Goal: Check status: Check status

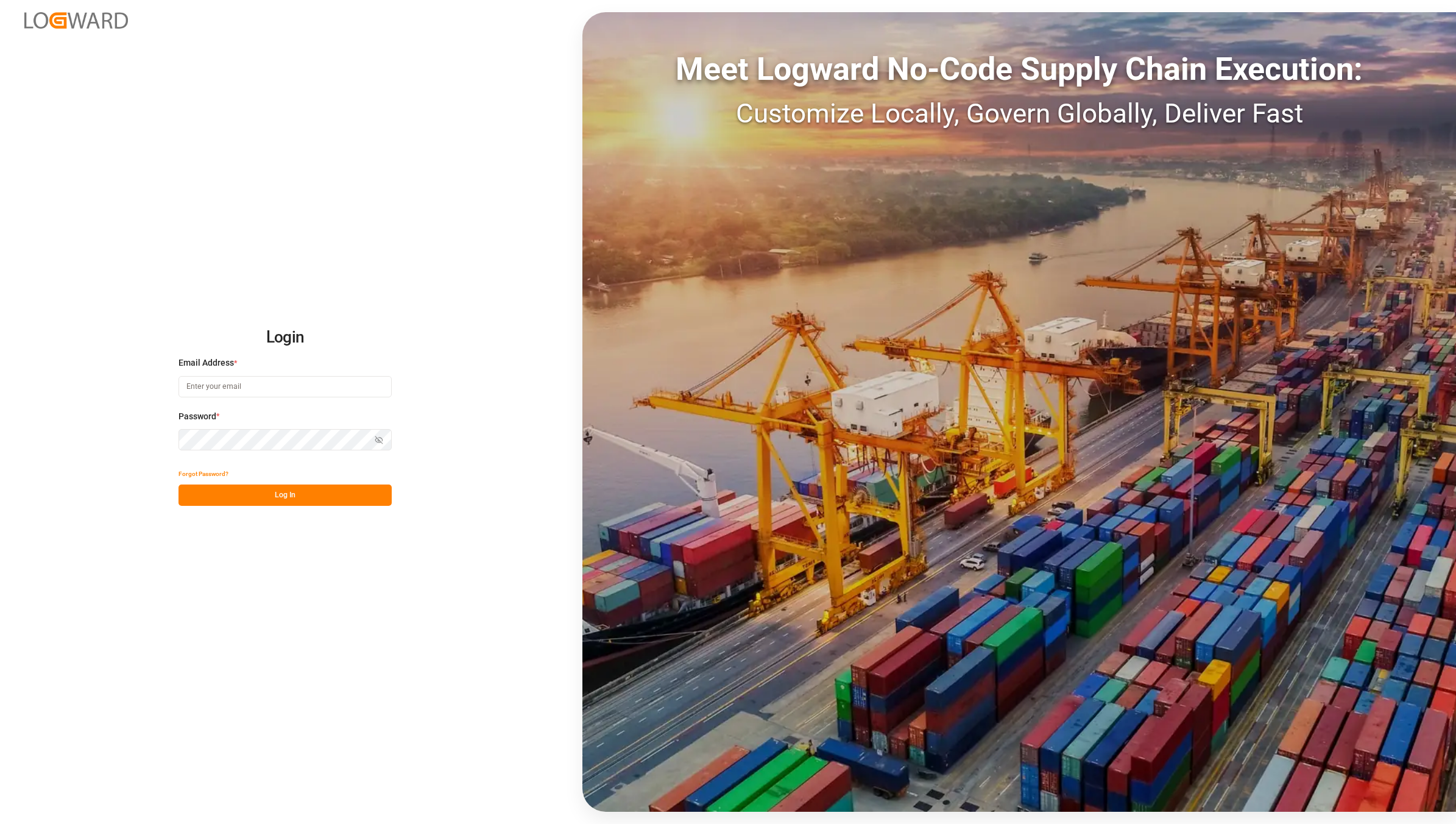
type input "[EMAIL_ADDRESS][DOMAIN_NAME]"
click at [250, 386] on input "[EMAIL_ADDRESS][DOMAIN_NAME]" at bounding box center [285, 386] width 213 height 21
click at [294, 496] on button "Log In" at bounding box center [285, 495] width 213 height 21
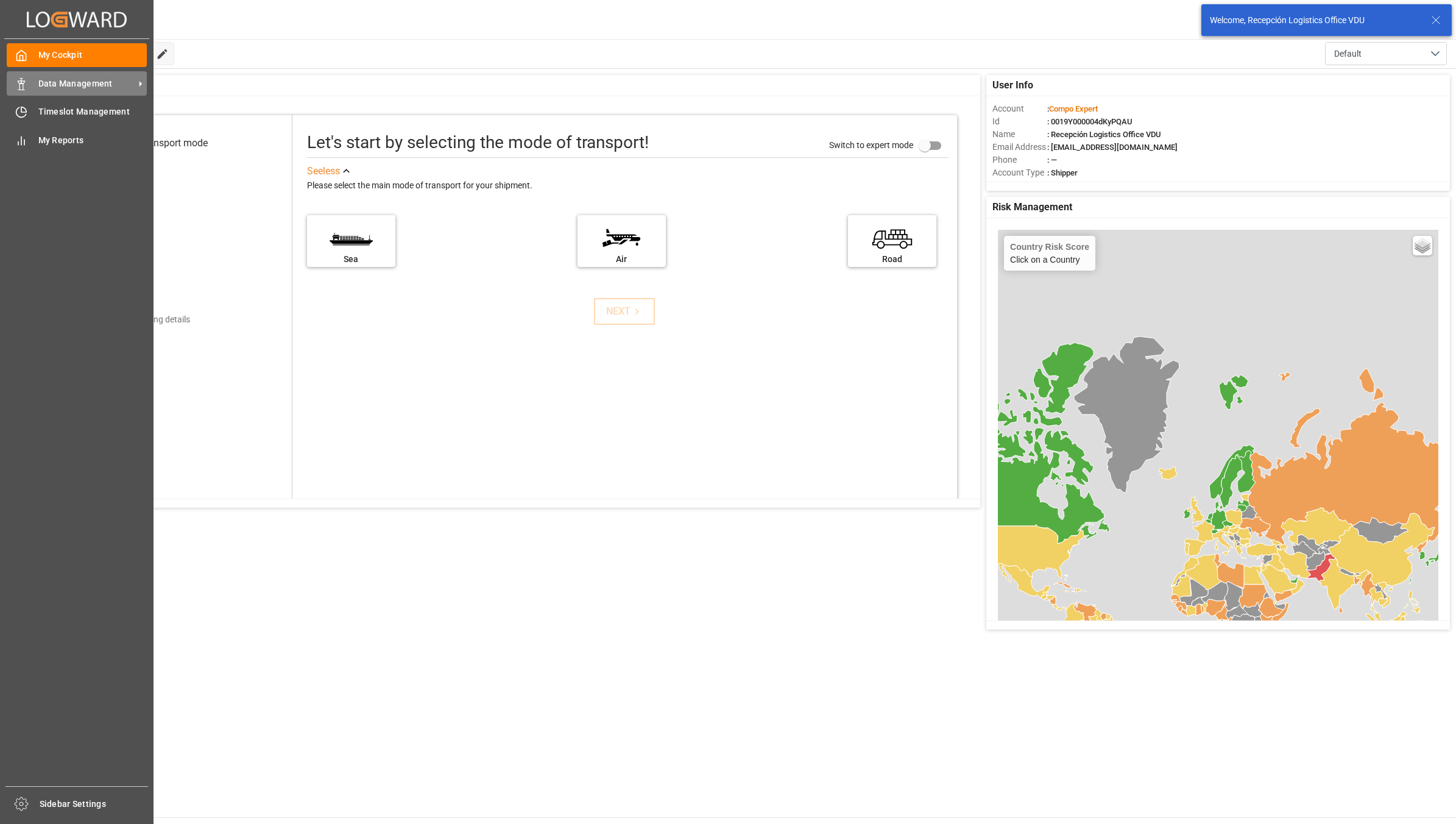
click at [27, 84] on div "Data Management Data Management" at bounding box center [77, 83] width 140 height 24
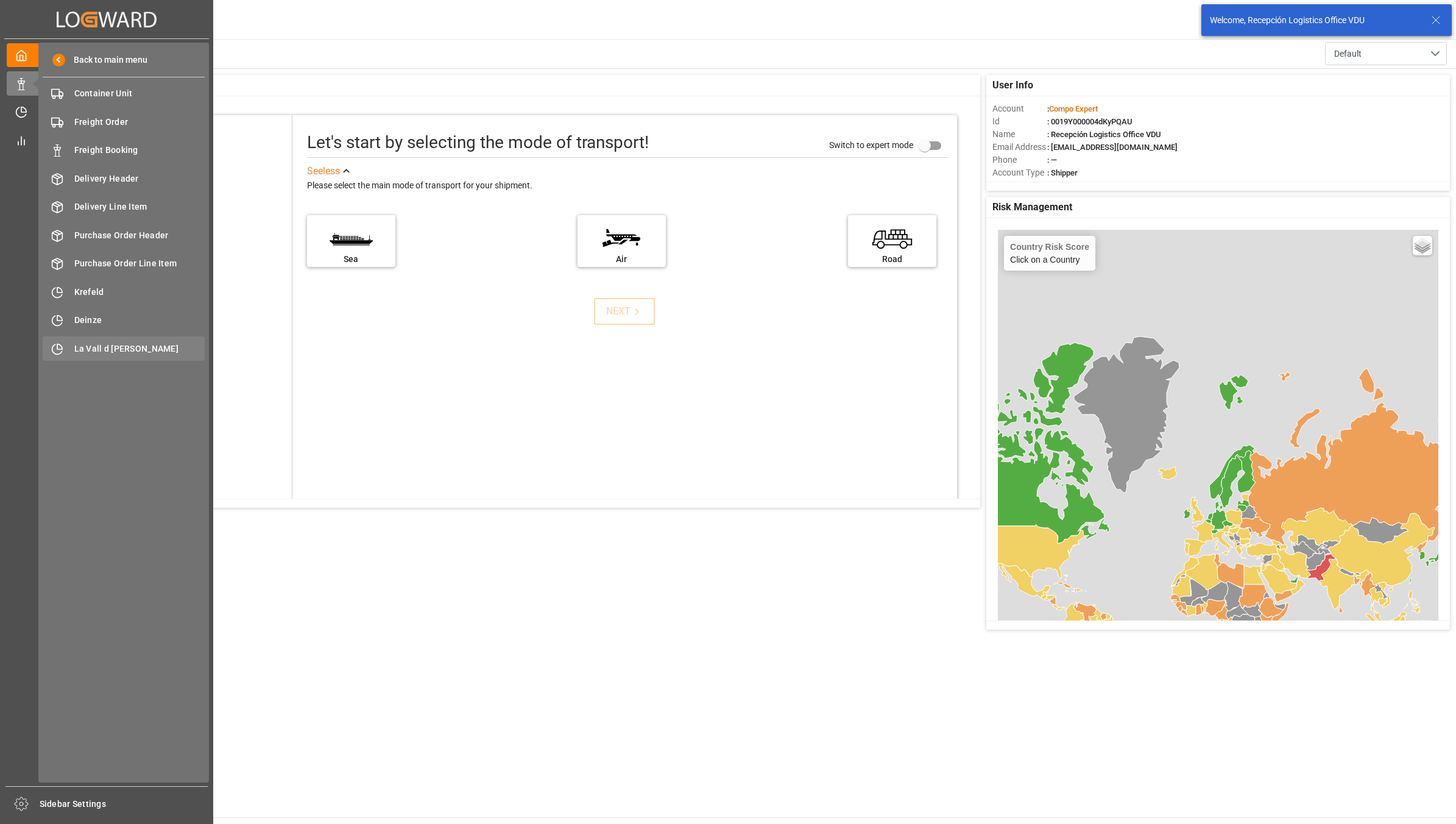
click at [120, 339] on div "La Vall d Uixo [GEOGRAPHIC_DATA]" at bounding box center [123, 348] width 162 height 24
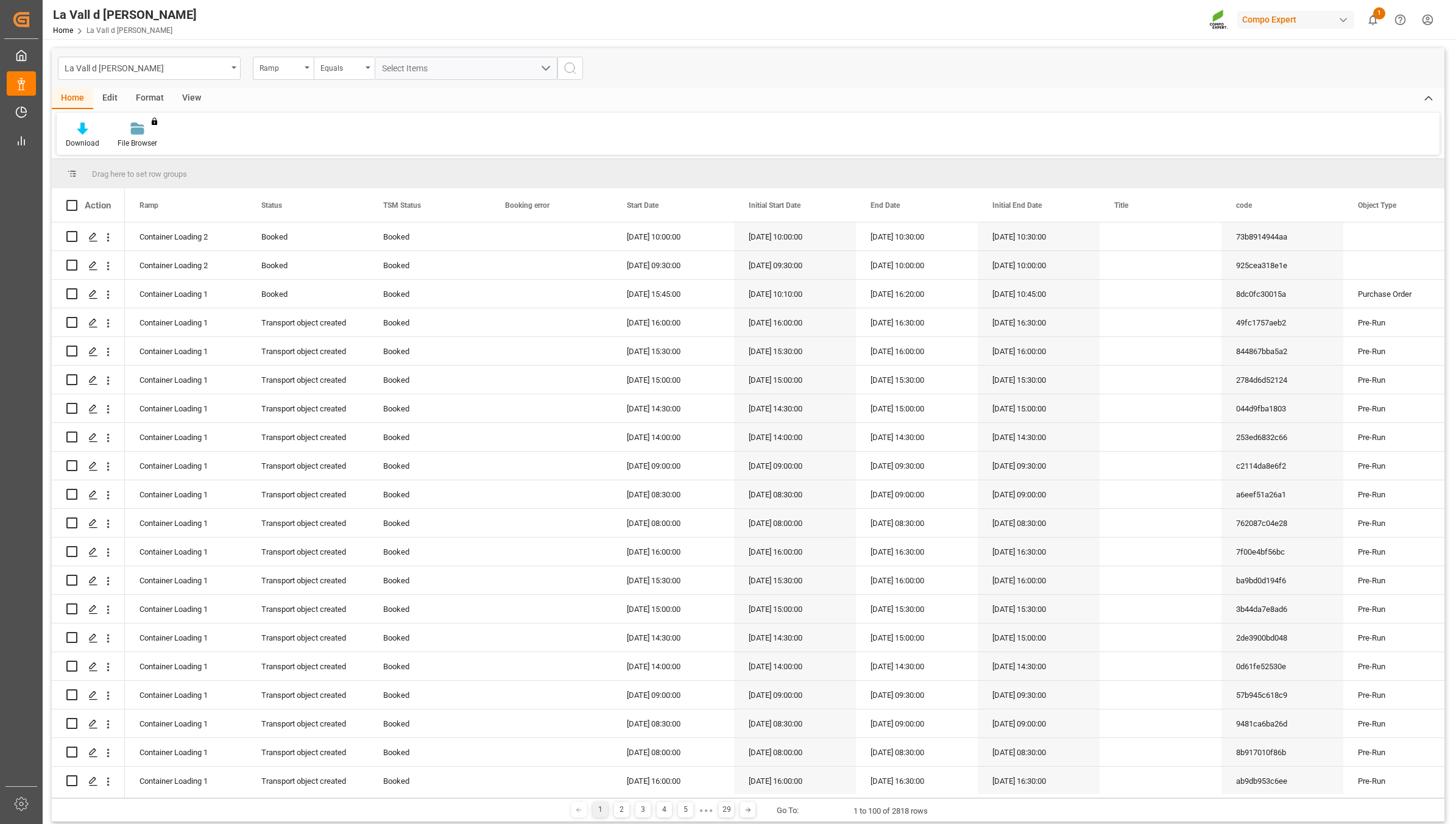
click at [186, 96] on div "View" at bounding box center [191, 98] width 37 height 20
click at [138, 131] on icon at bounding box center [138, 129] width 12 height 12
click at [167, 171] on div "VDU Overview Carretileros" at bounding box center [170, 172] width 107 height 13
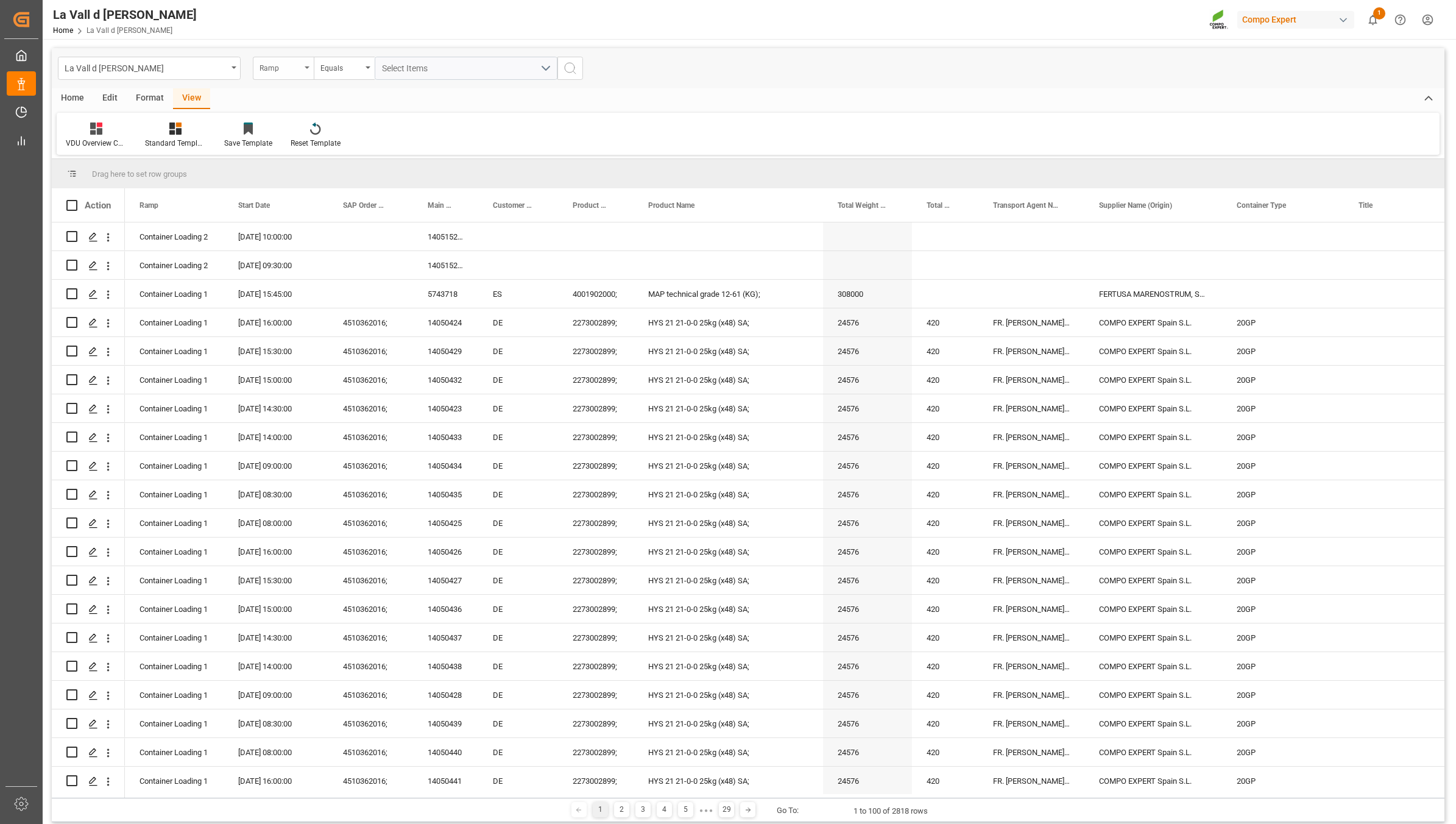
click at [284, 64] on div "Ramp" at bounding box center [280, 67] width 41 height 14
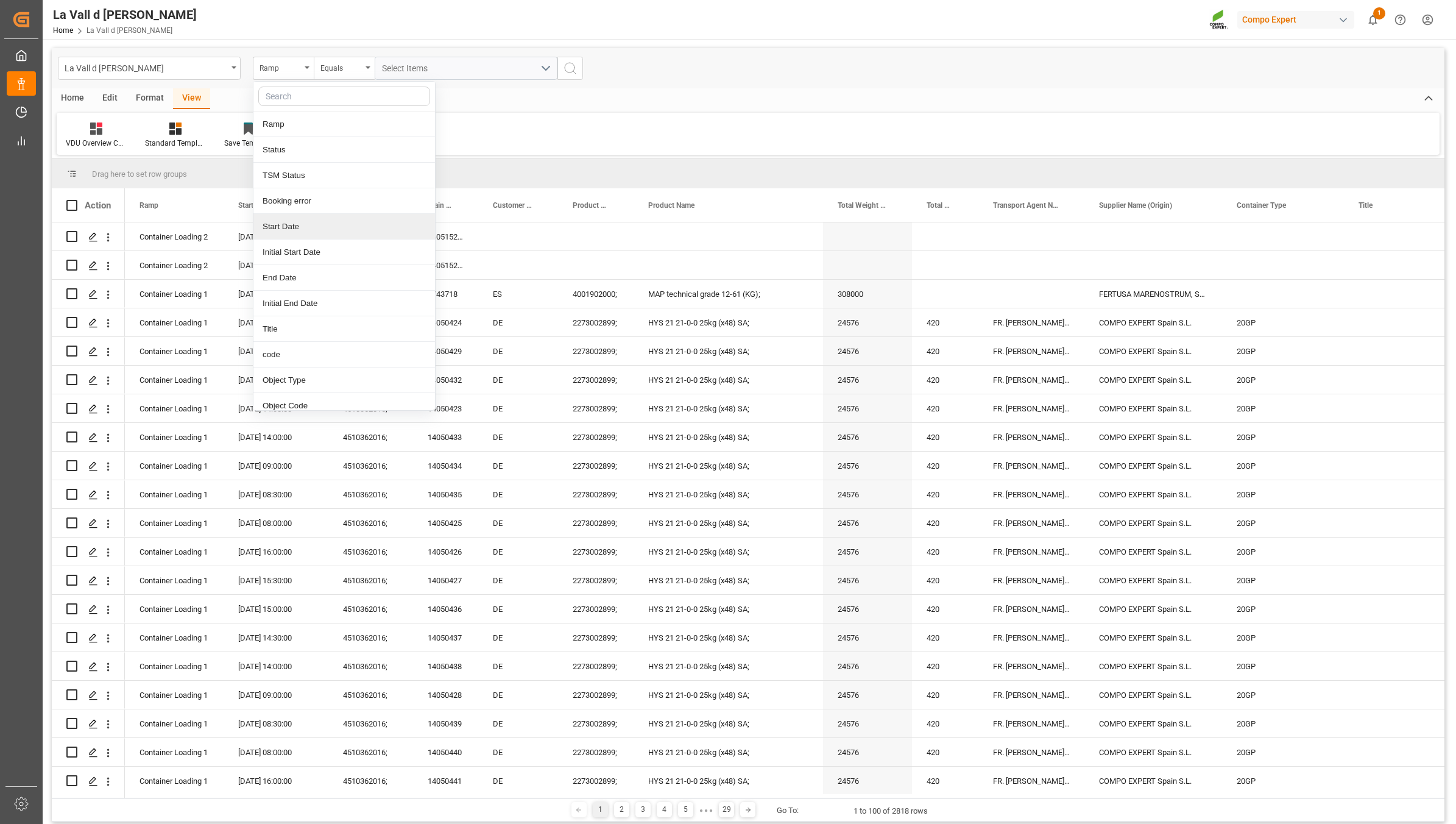
click at [300, 226] on div "Start Date" at bounding box center [344, 226] width 182 height 26
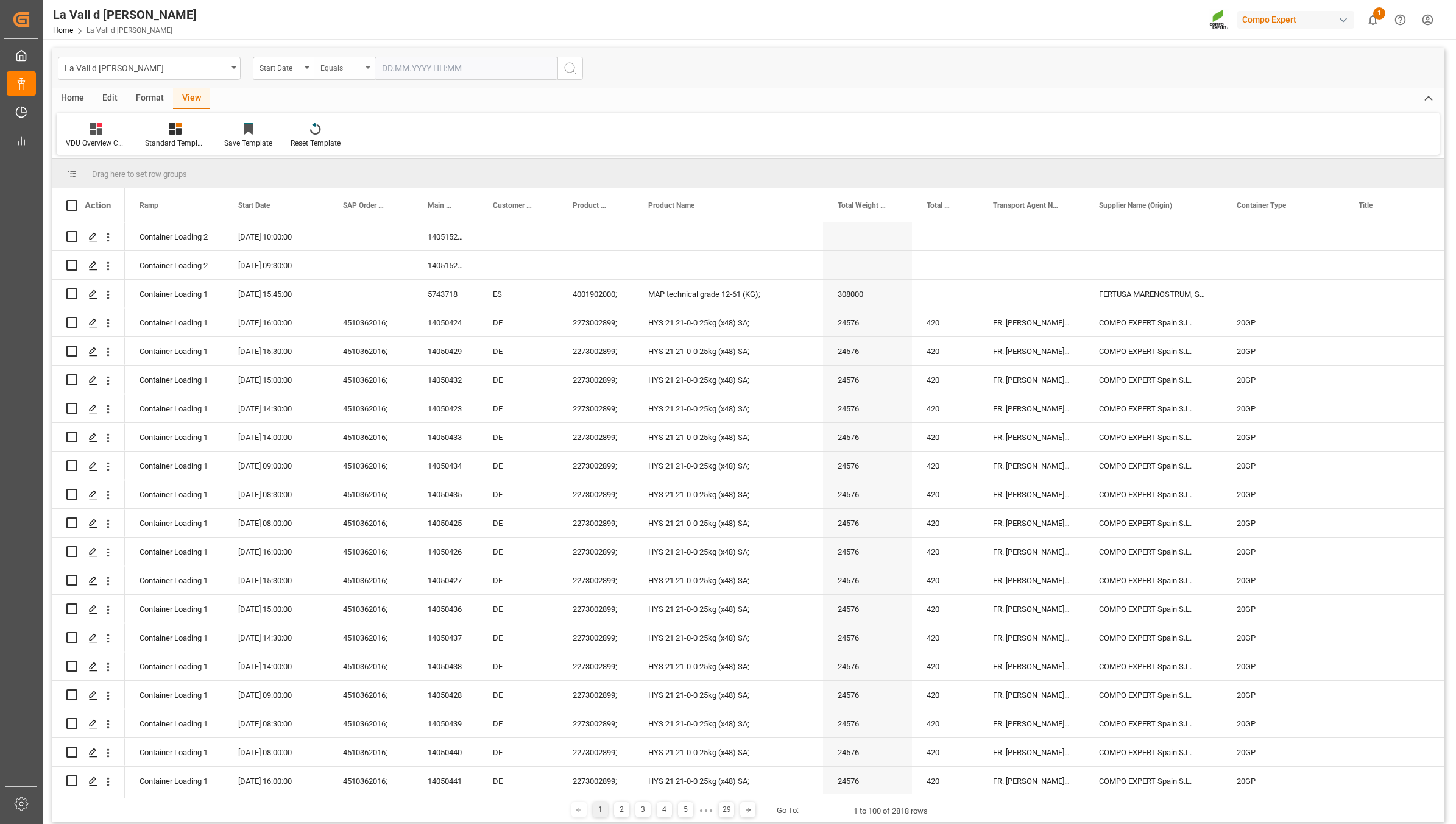
click at [332, 65] on div "Equals" at bounding box center [340, 67] width 41 height 14
click at [342, 234] on div "In range" at bounding box center [405, 226] width 182 height 26
click at [413, 67] on input "text" at bounding box center [421, 68] width 92 height 23
click at [457, 237] on div "28" at bounding box center [461, 237] width 15 height 15
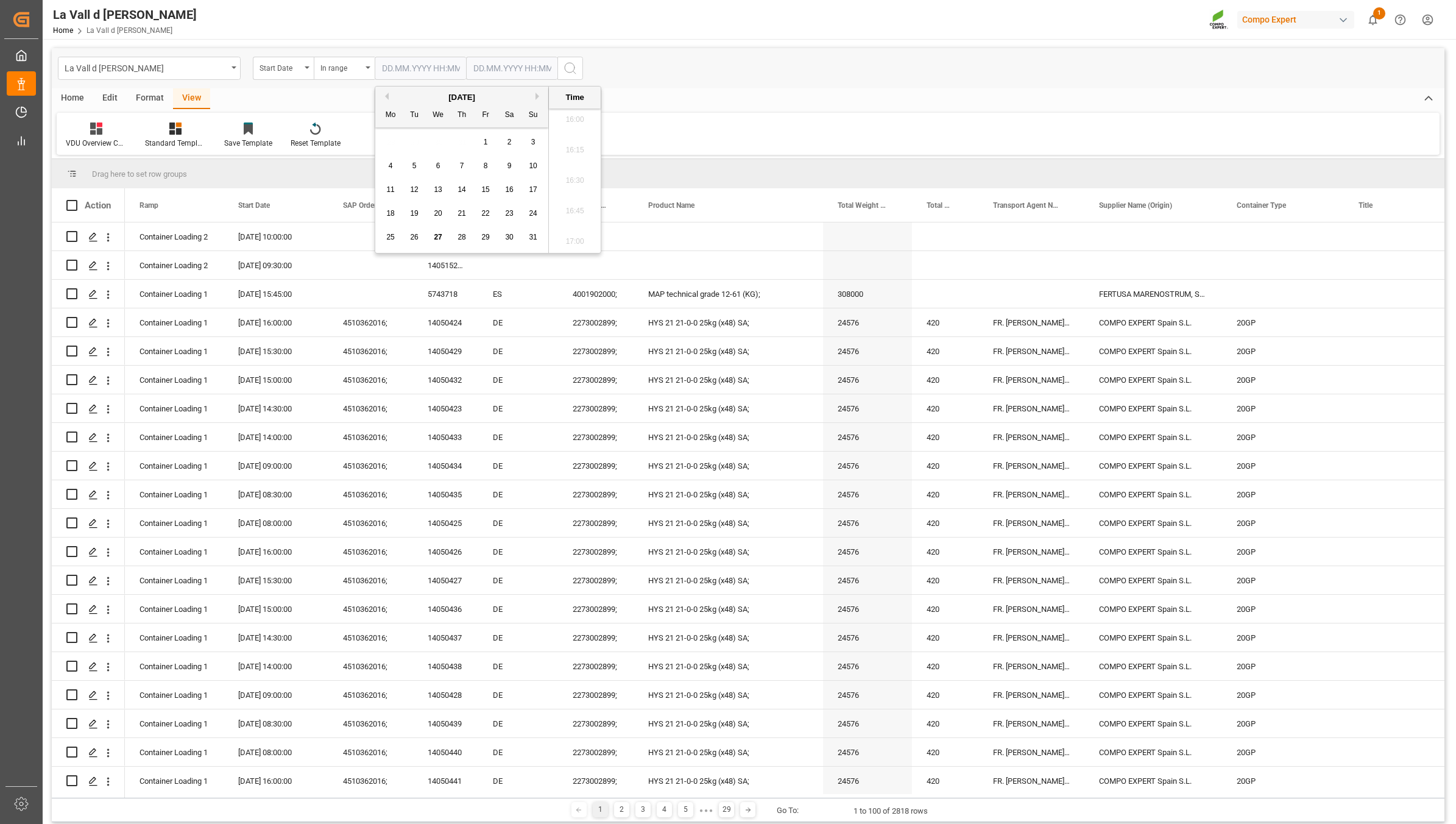
type input "[DATE] 00:00"
drag, startPoint x: 499, startPoint y: 68, endPoint x: 498, endPoint y: 74, distance: 6.1
click at [499, 68] on input "text" at bounding box center [511, 68] width 92 height 23
click at [552, 239] on span "28" at bounding box center [552, 237] width 8 height 9
type input "[DATE] 00:00"
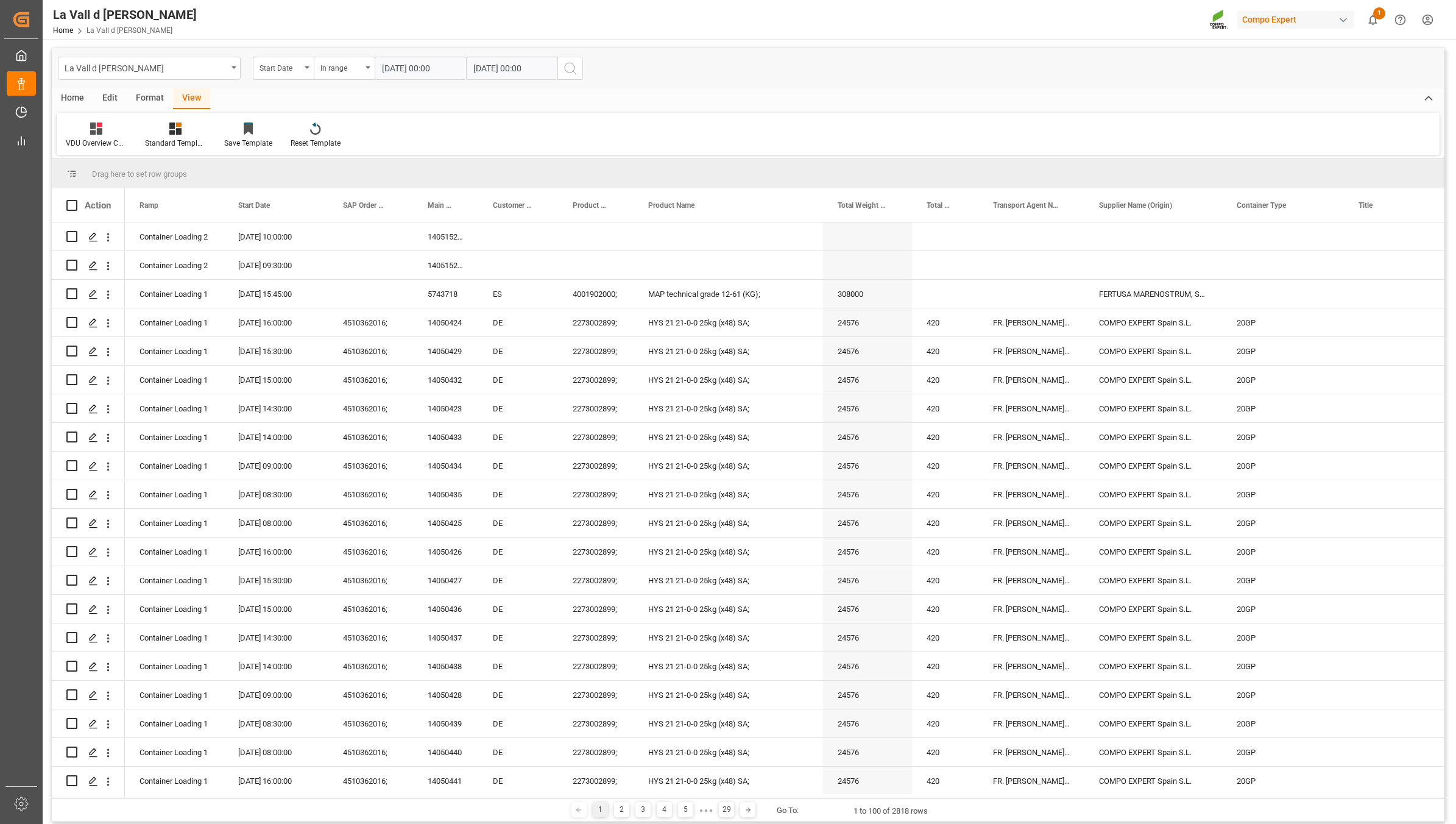
click at [576, 67] on icon "search button" at bounding box center [570, 68] width 15 height 15
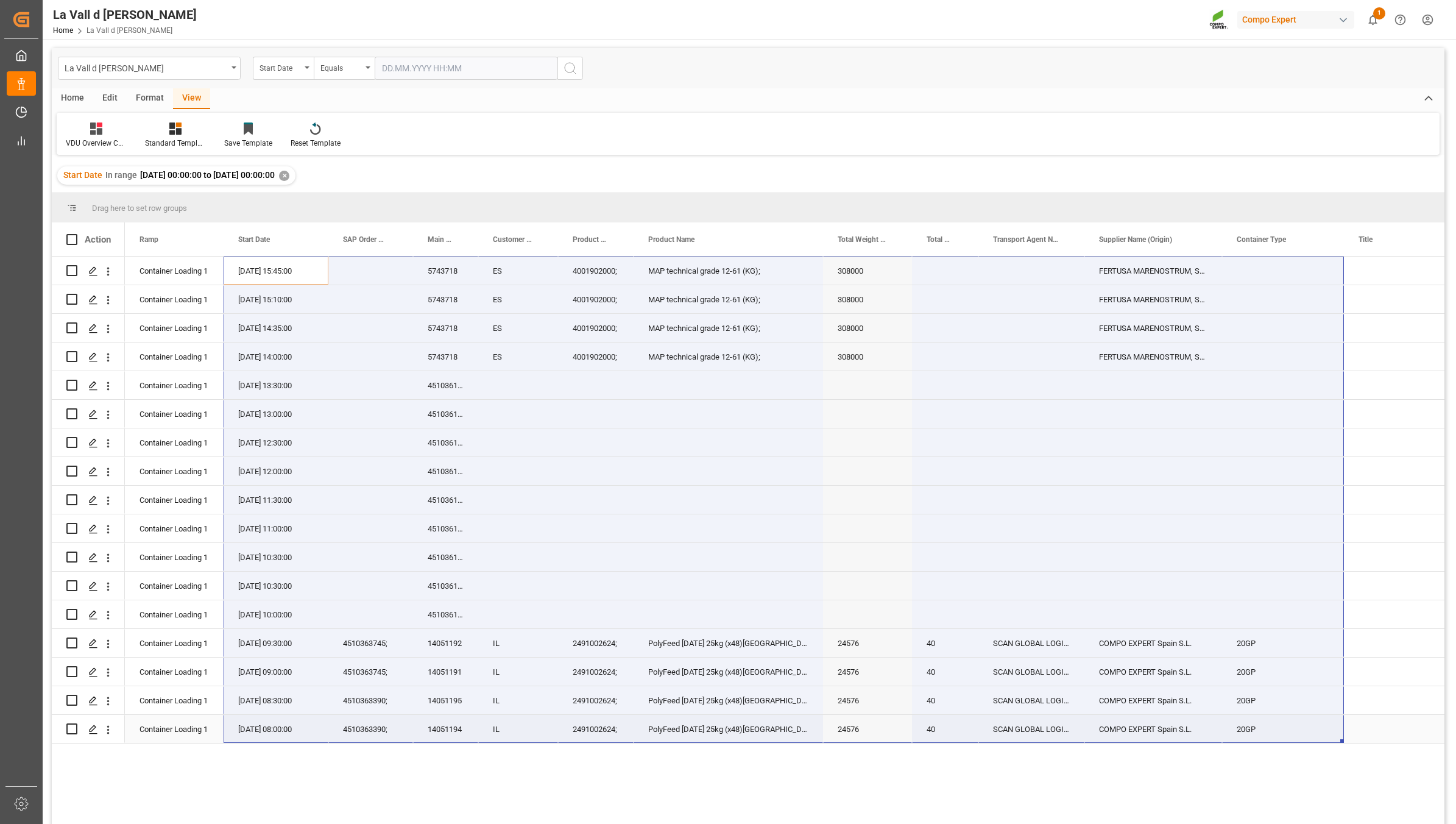
drag, startPoint x: 247, startPoint y: 266, endPoint x: 1237, endPoint y: 738, distance: 1096.8
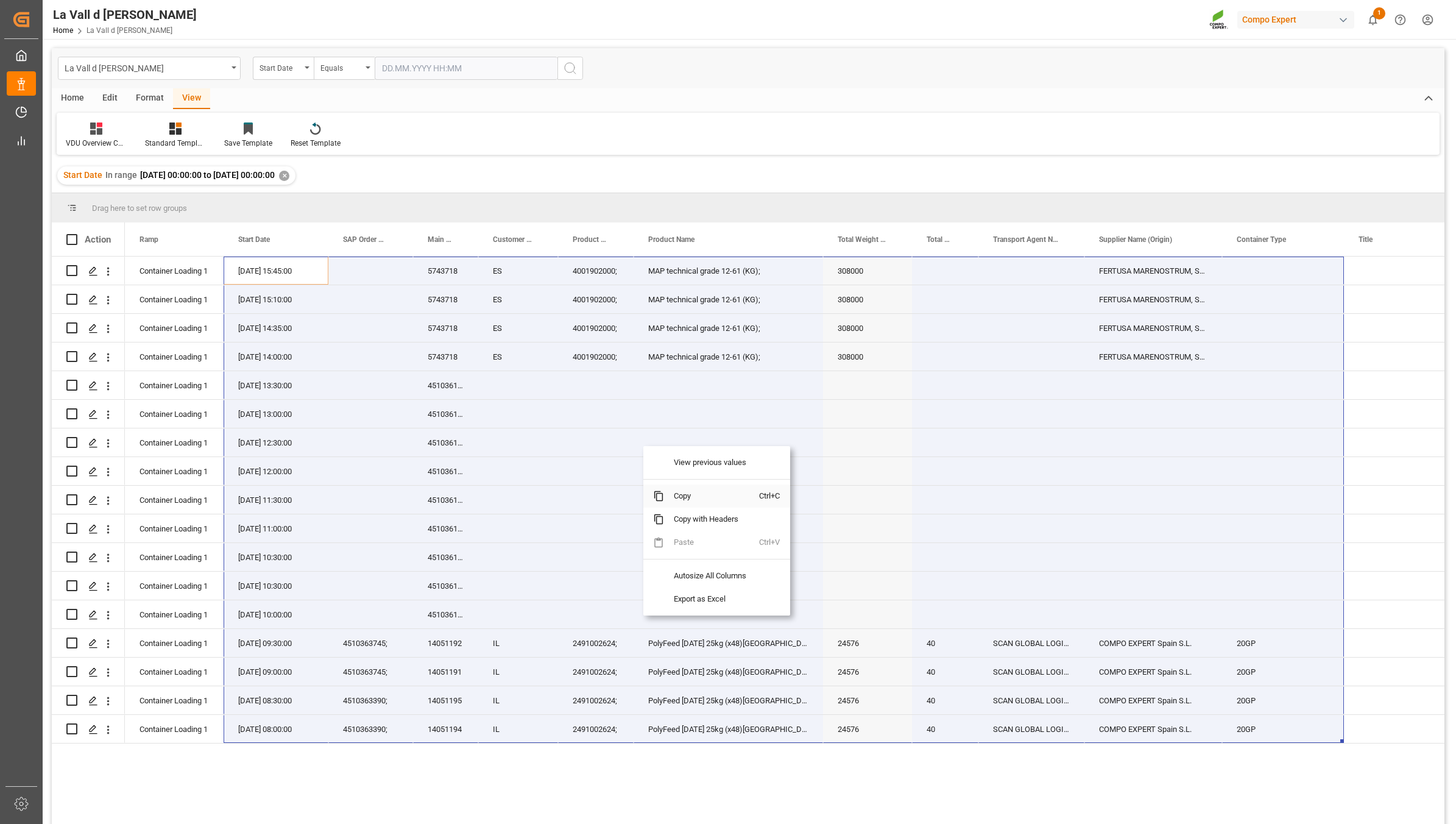
click at [683, 494] on span "Copy" at bounding box center [712, 496] width 95 height 23
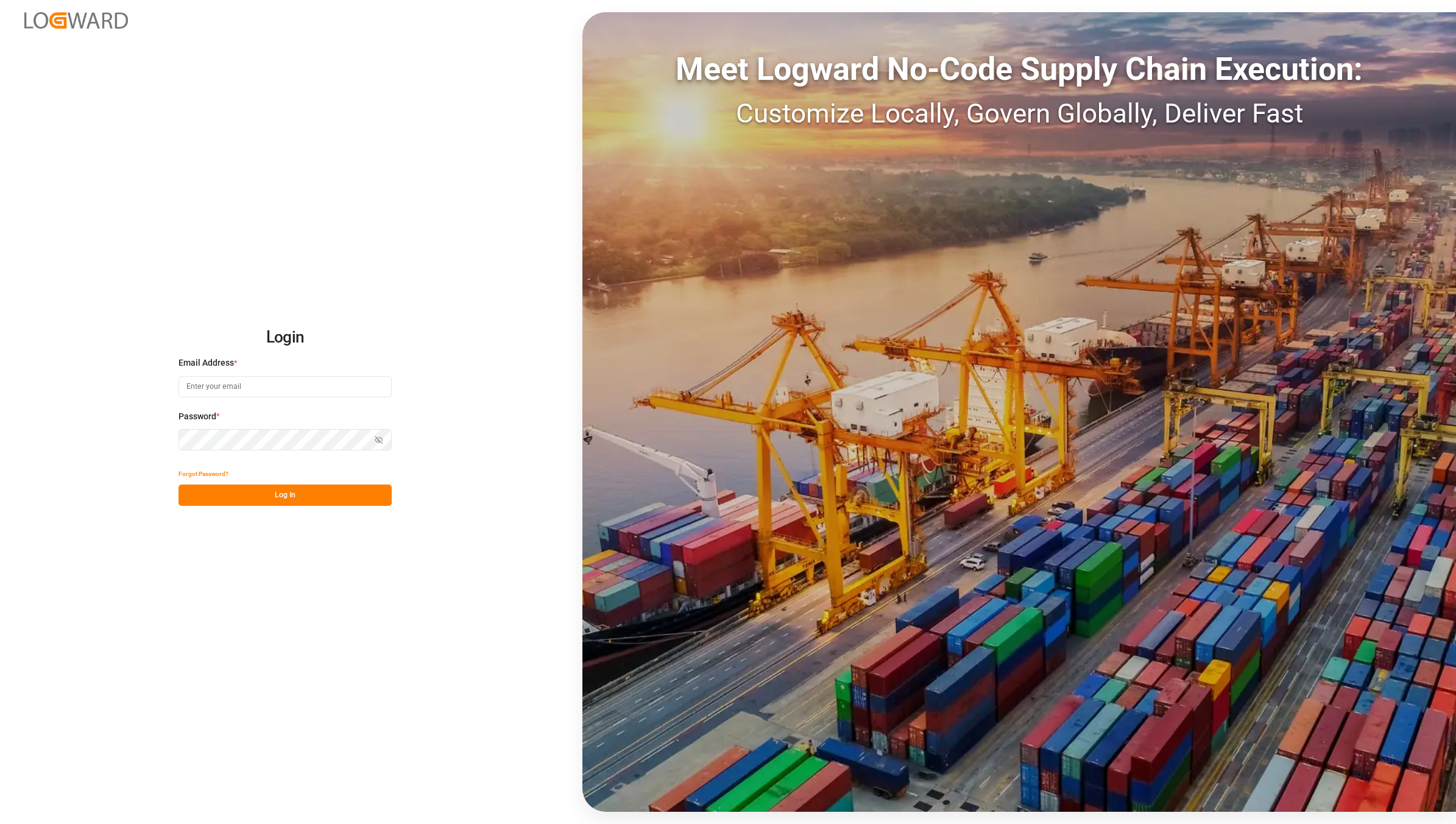
type input "[EMAIL_ADDRESS][DOMAIN_NAME]"
drag, startPoint x: 259, startPoint y: 375, endPoint x: 265, endPoint y: 381, distance: 8.5
click at [265, 381] on input "[EMAIL_ADDRESS][DOMAIN_NAME]" at bounding box center [285, 386] width 213 height 21
click at [280, 505] on button "Log In" at bounding box center [285, 495] width 213 height 21
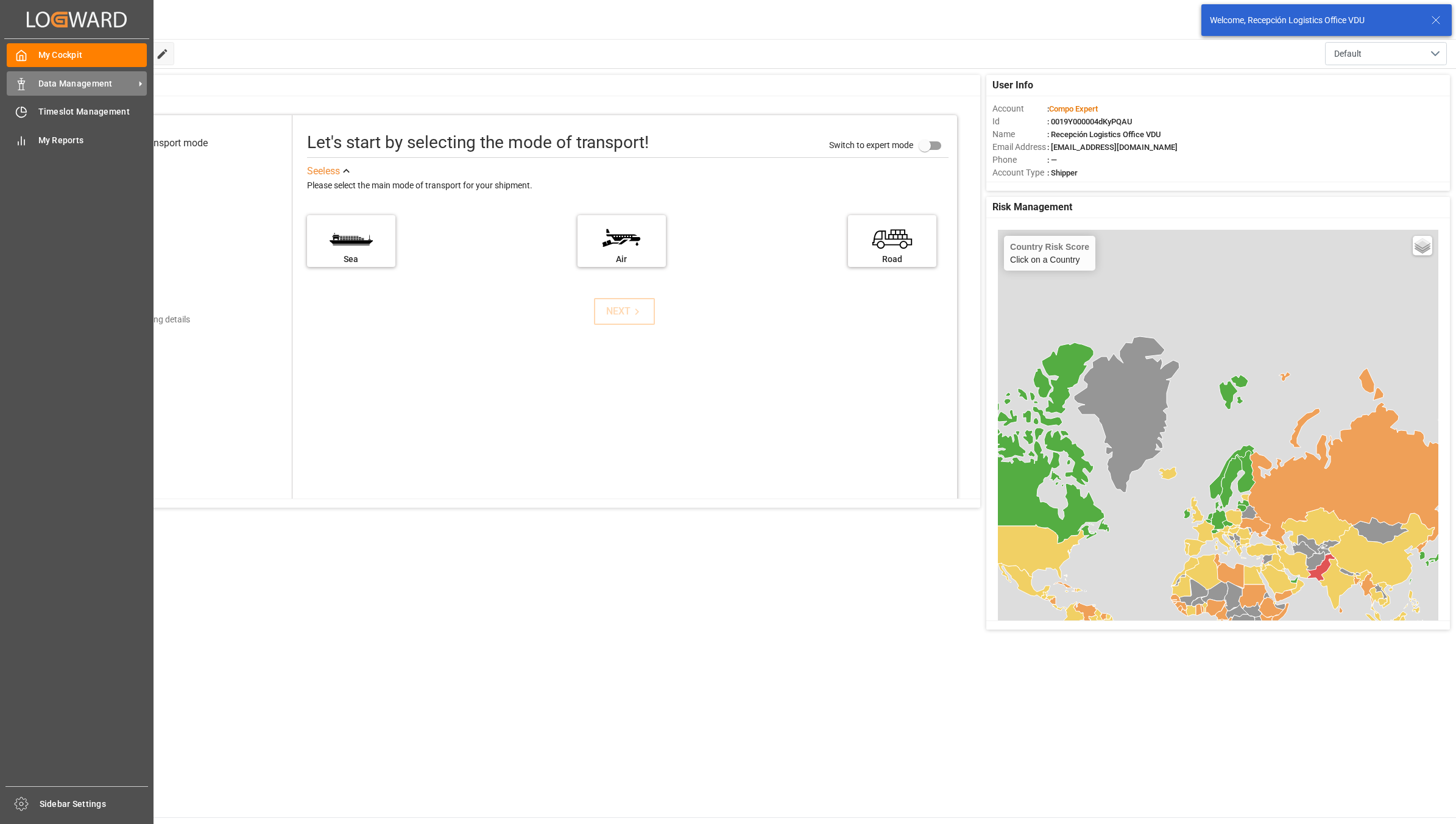
click at [69, 79] on span "Data Management" at bounding box center [86, 84] width 96 height 13
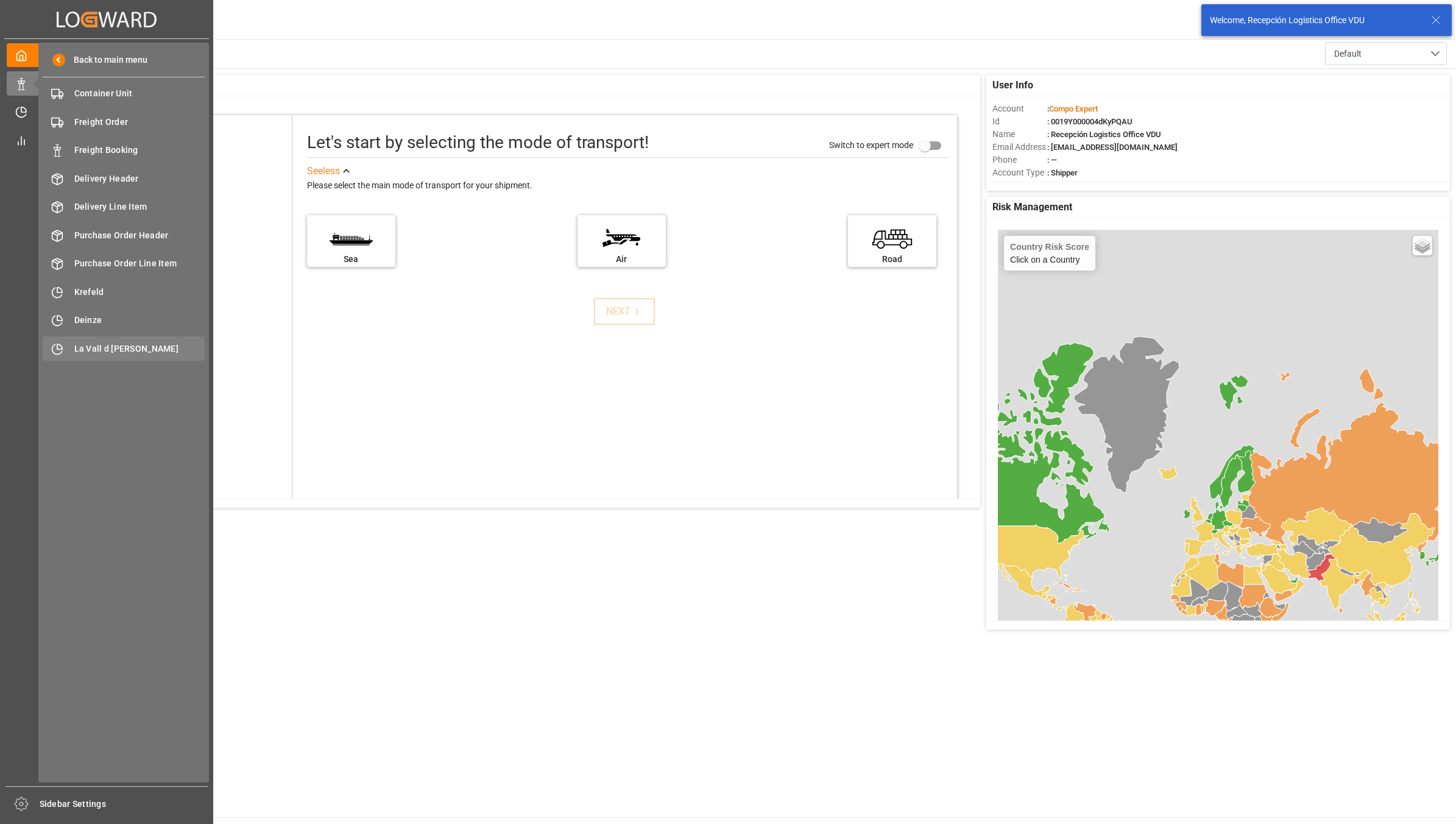
click at [161, 354] on span "La Vall d [PERSON_NAME]" at bounding box center [139, 348] width 131 height 13
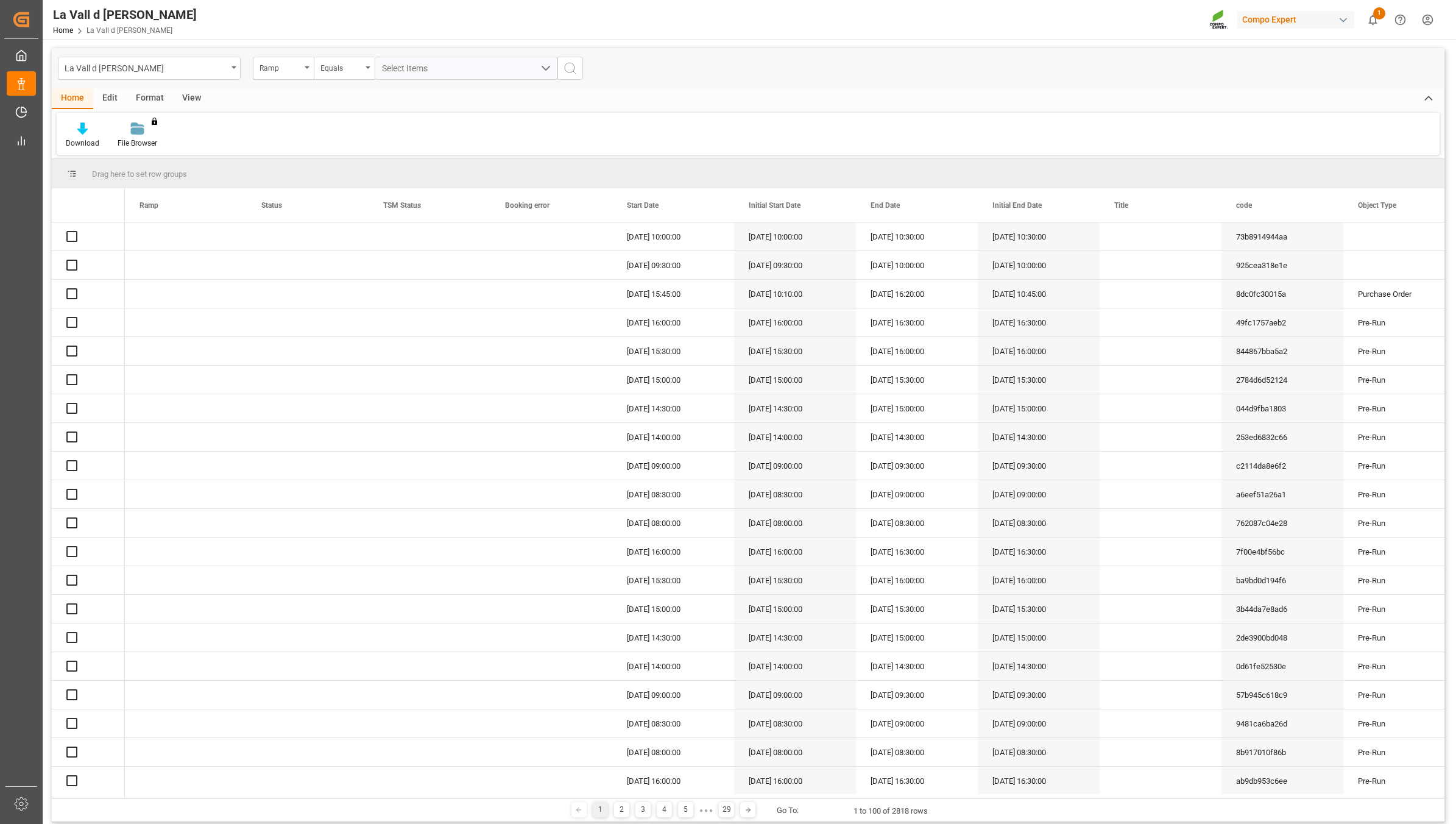
click at [190, 100] on div "View" at bounding box center [191, 98] width 37 height 20
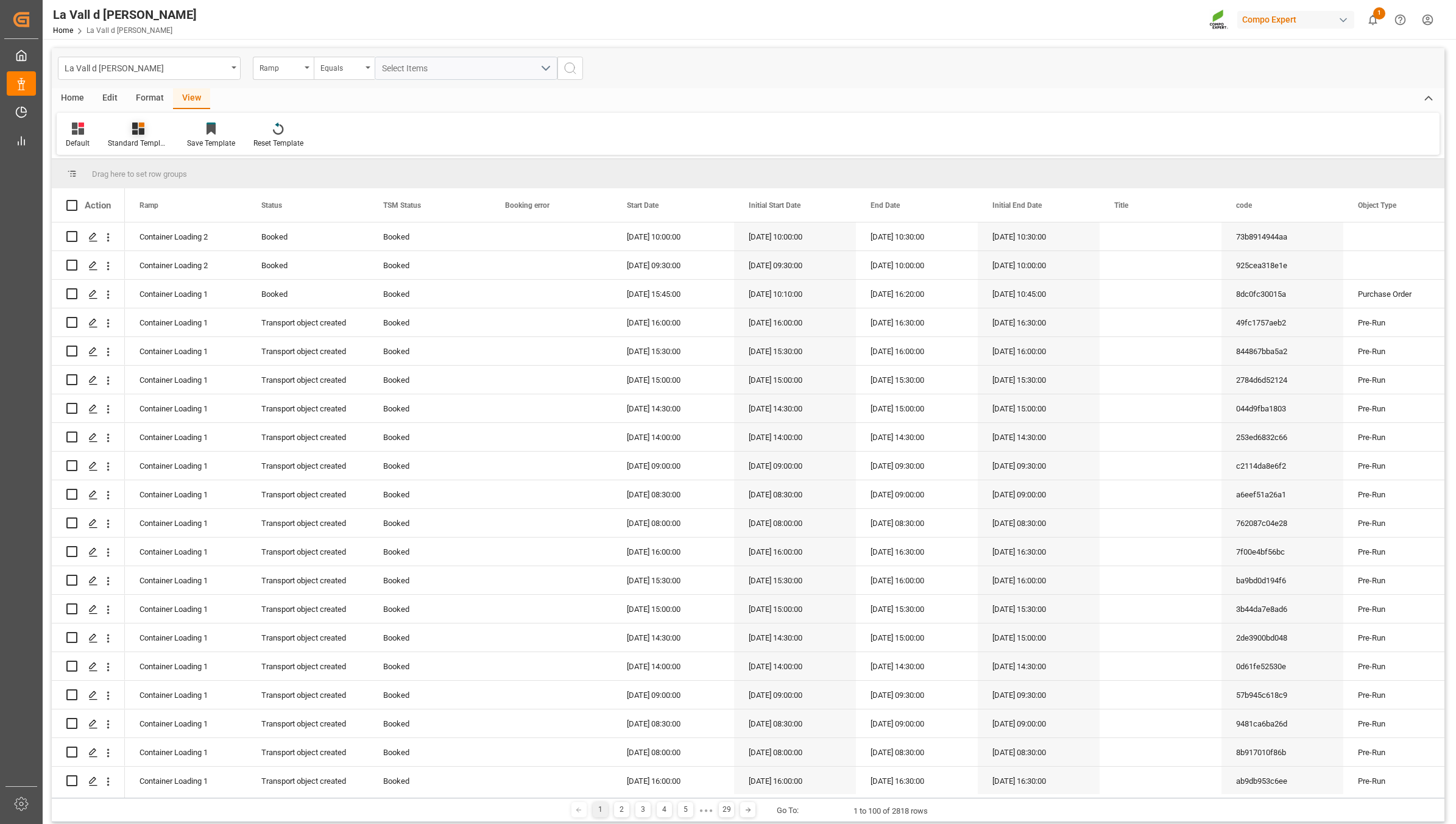
click at [144, 135] on div "Standard Templates" at bounding box center [138, 135] width 79 height 26
drag, startPoint x: 170, startPoint y: 169, endPoint x: 247, endPoint y: 213, distance: 88.7
click at [171, 169] on div "VDU Overview Carretileros" at bounding box center [170, 172] width 107 height 13
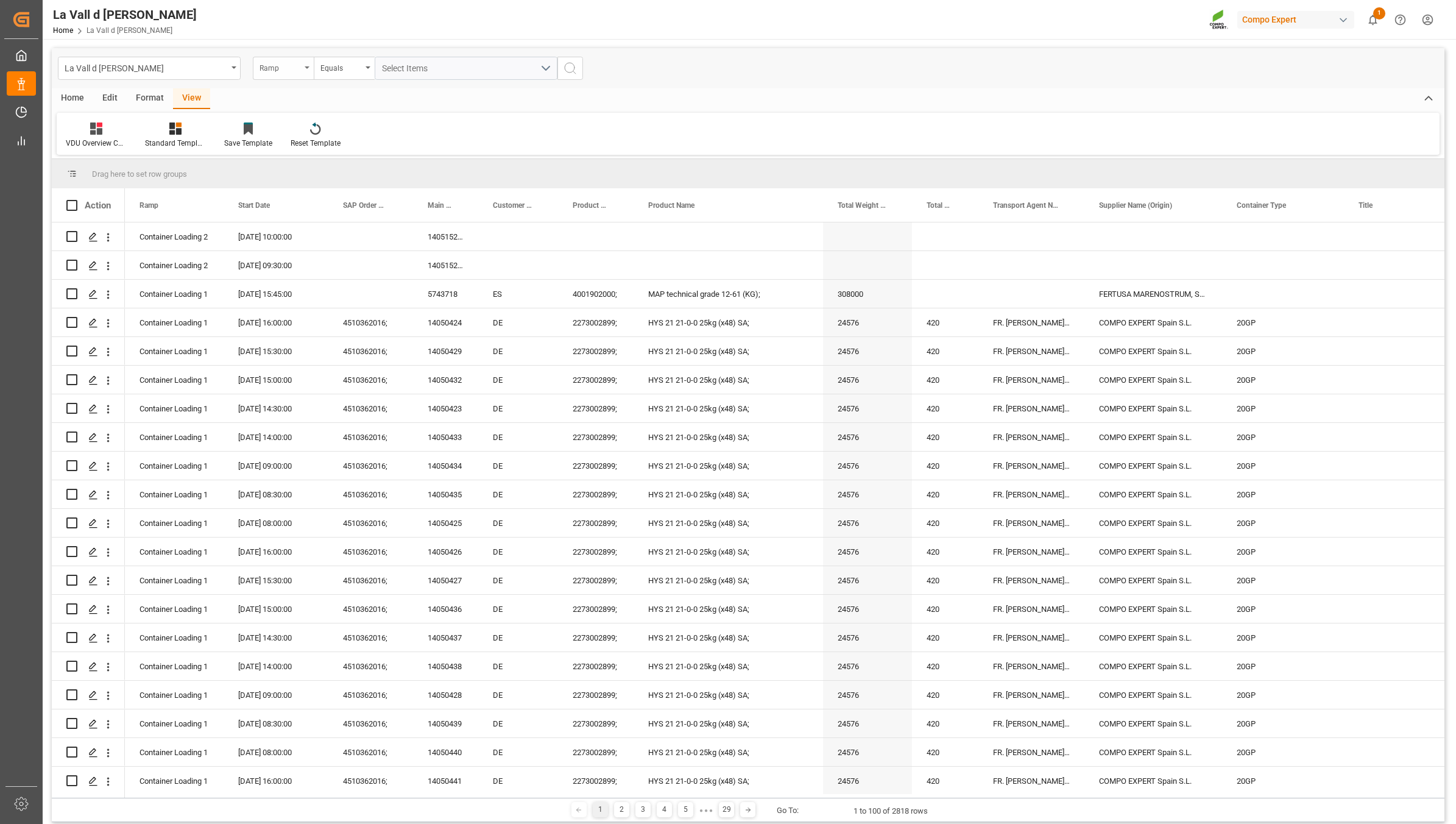
click at [272, 73] on div "Ramp" at bounding box center [280, 67] width 41 height 14
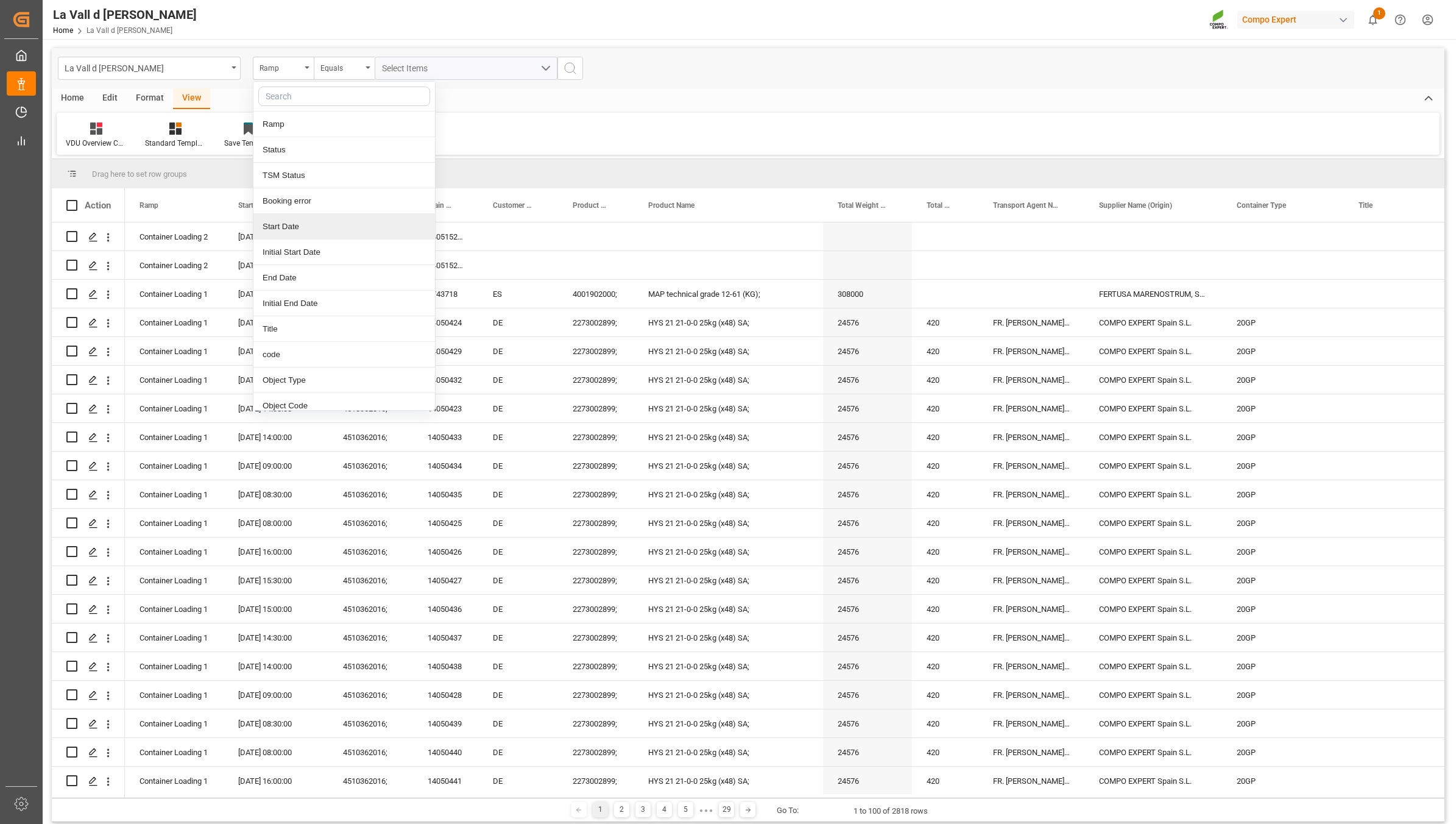
click at [274, 234] on div "Start Date" at bounding box center [344, 226] width 182 height 26
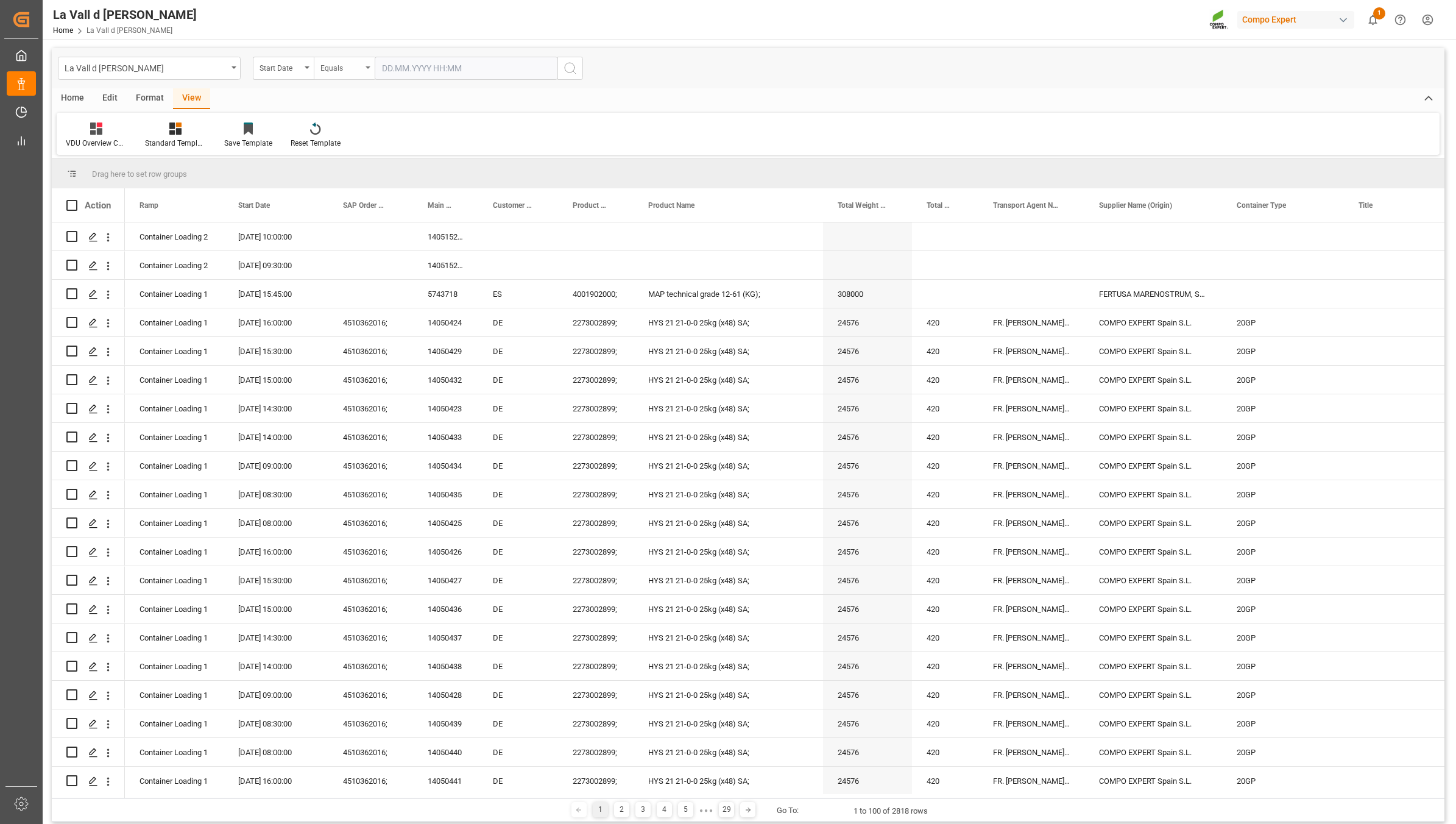
click at [343, 67] on div "Equals" at bounding box center [340, 67] width 41 height 14
click at [350, 226] on div "In range" at bounding box center [405, 226] width 182 height 26
click at [404, 71] on input "text" at bounding box center [421, 68] width 92 height 23
click at [463, 236] on span "28" at bounding box center [461, 237] width 8 height 9
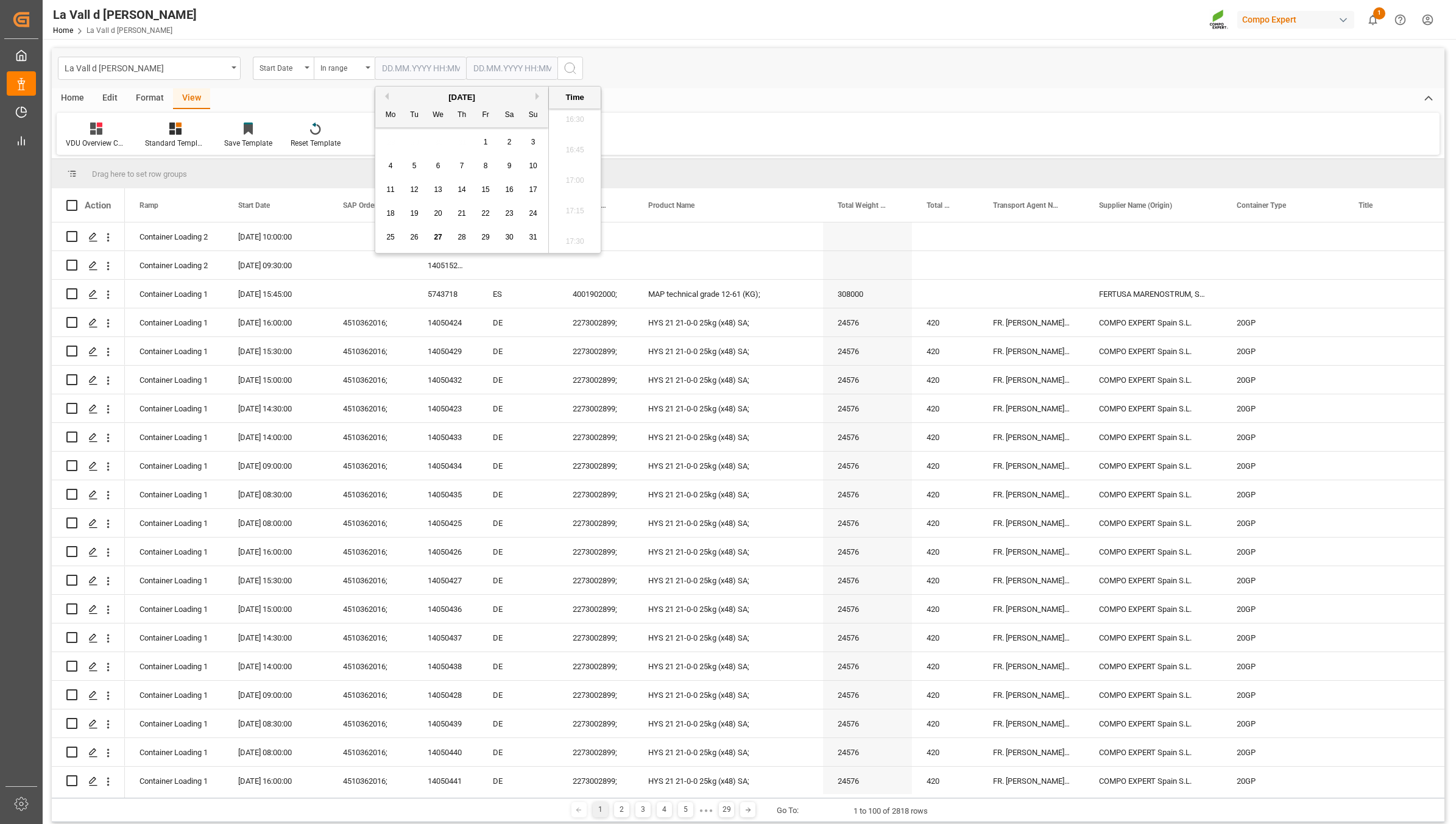
type input "[DATE] 00:00"
click at [485, 63] on input "text" at bounding box center [511, 68] width 92 height 23
click at [556, 237] on span "28" at bounding box center [552, 237] width 8 height 9
type input "[DATE] 00:00"
click at [570, 68] on icon "search button" at bounding box center [570, 68] width 15 height 15
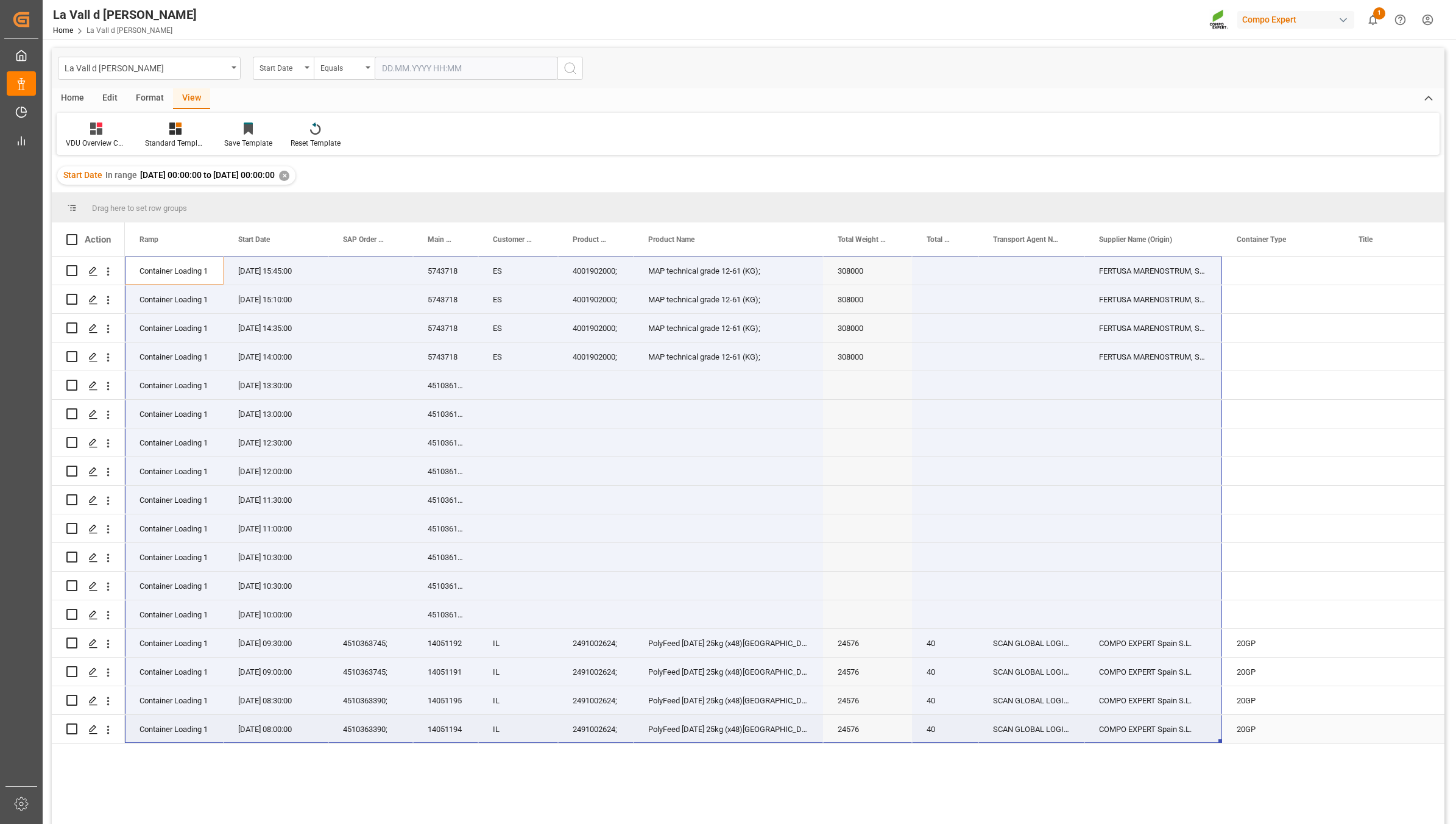
drag, startPoint x: 161, startPoint y: 268, endPoint x: 1179, endPoint y: 734, distance: 1119.6
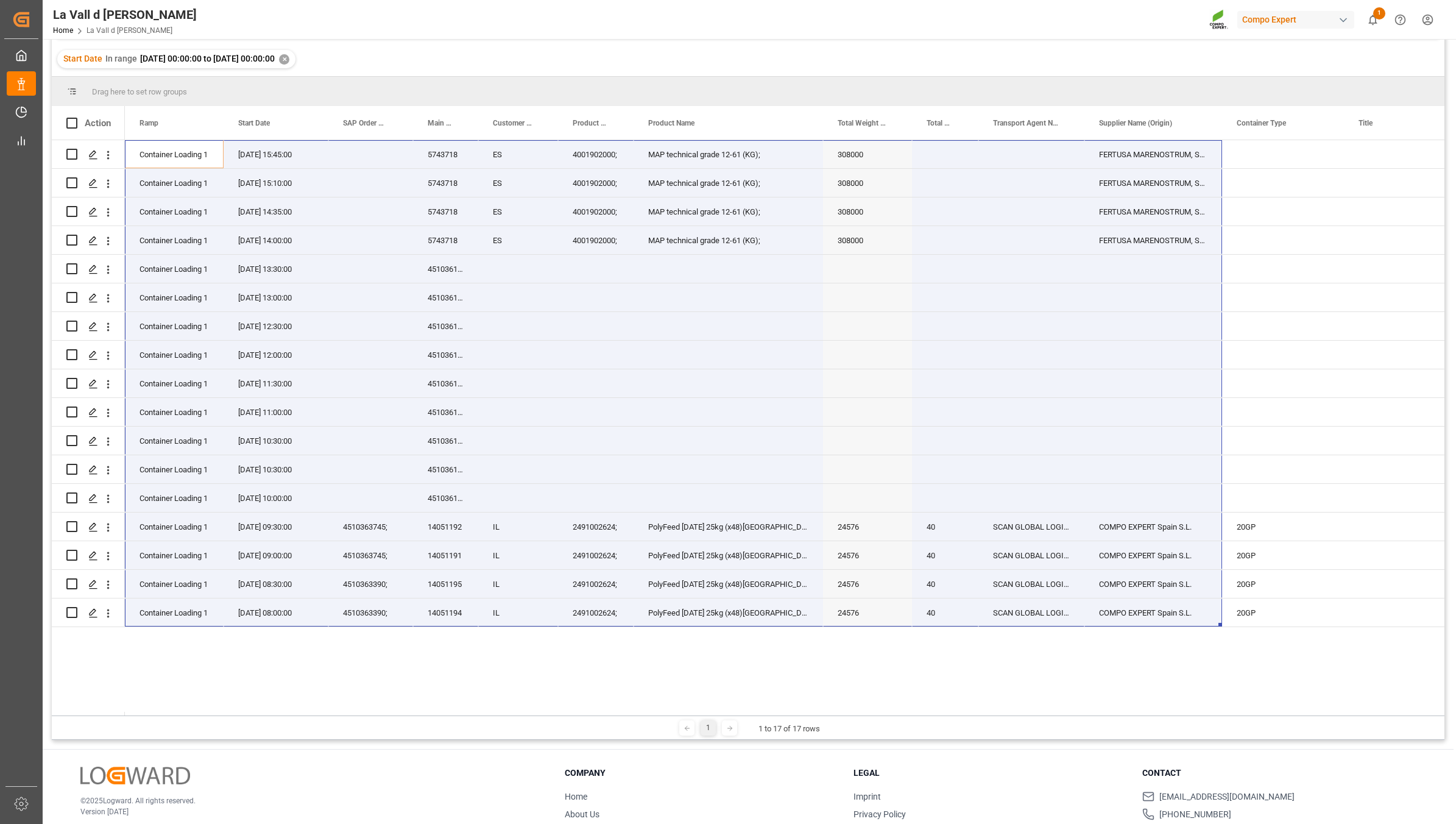
scroll to position [153, 0]
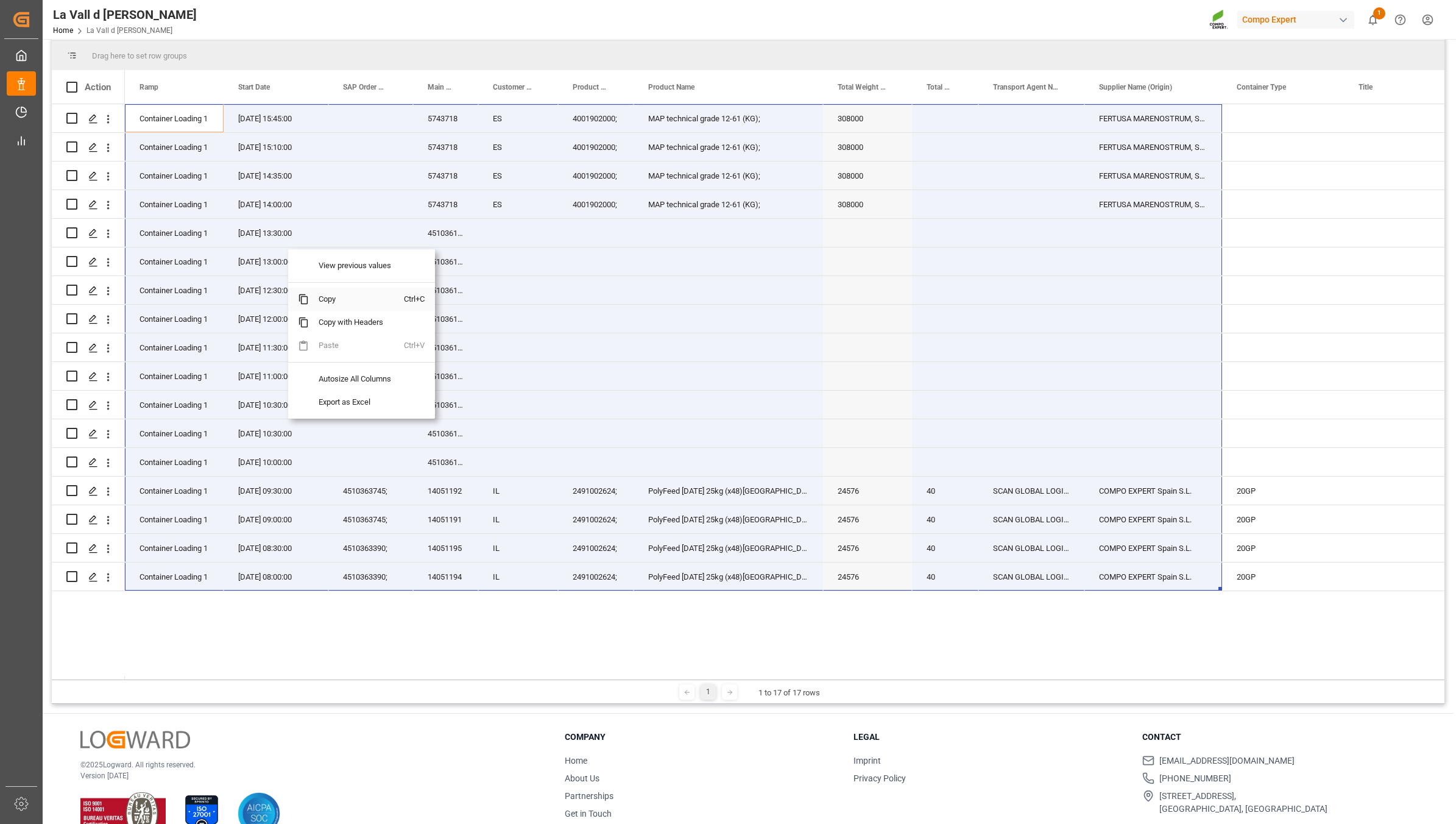
click at [324, 302] on span "Copy" at bounding box center [356, 299] width 95 height 23
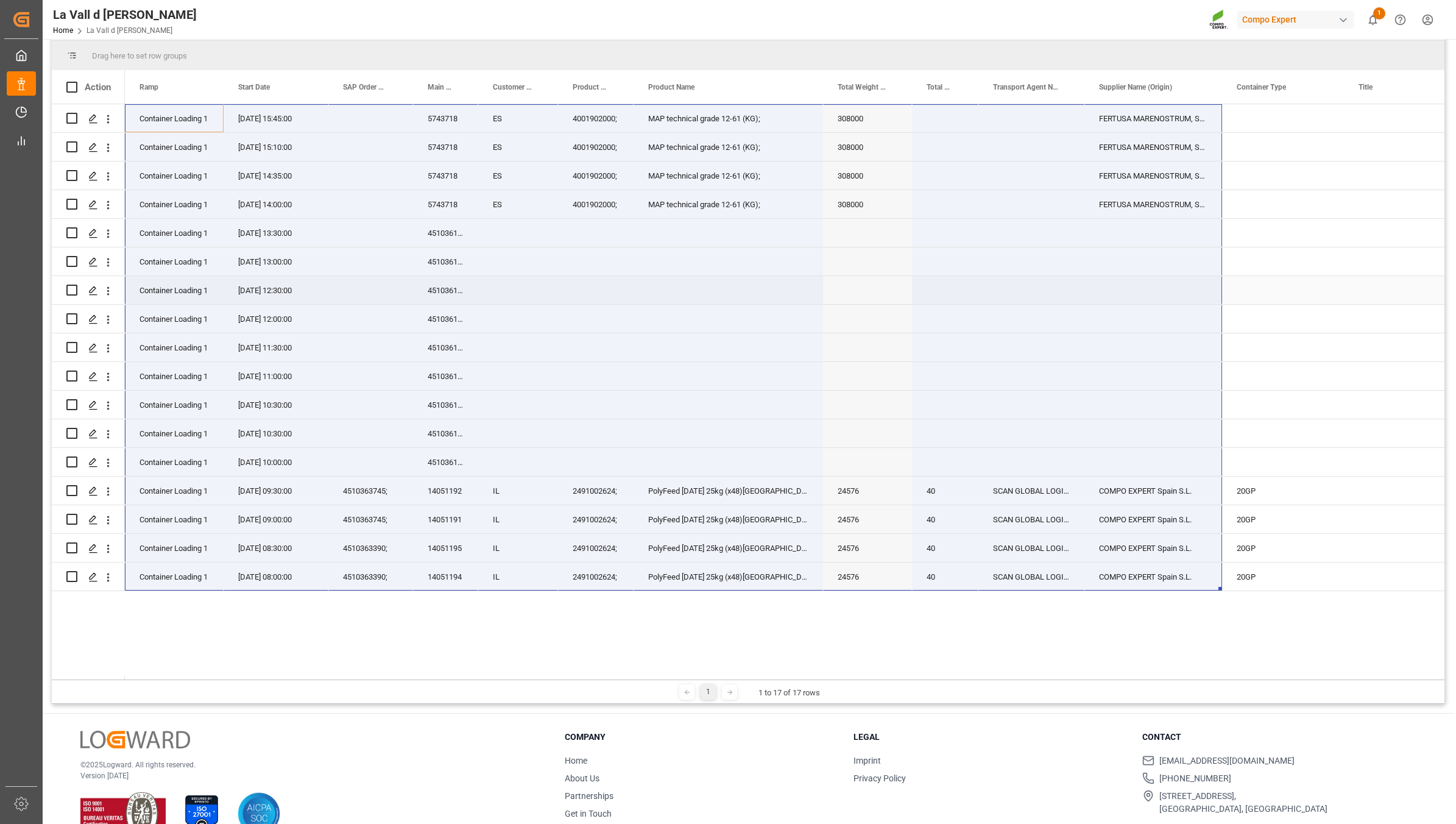
click at [421, 284] on div "4510361381 [GEOGRAPHIC_DATA]" at bounding box center [445, 290] width 65 height 28
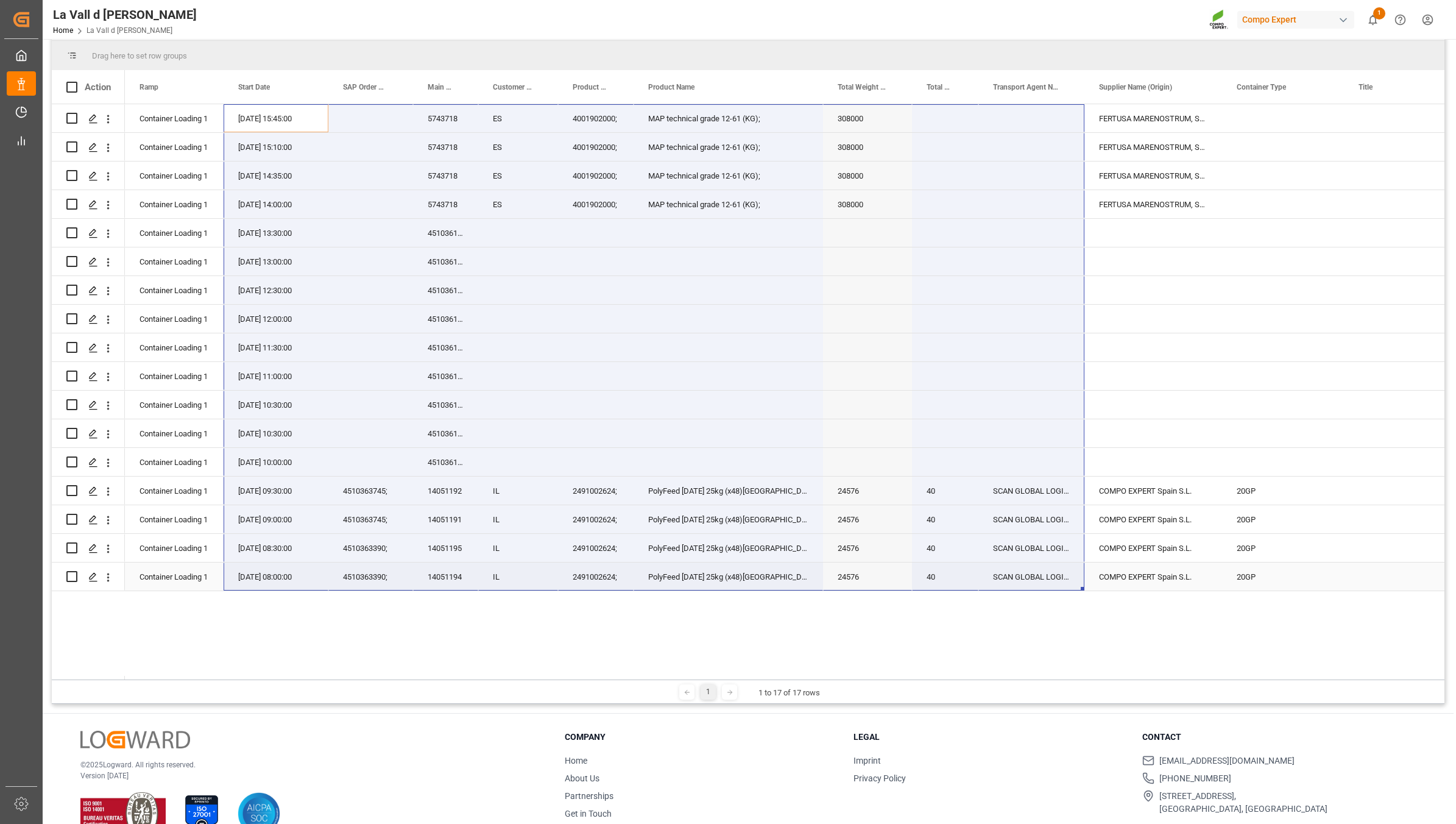
drag, startPoint x: 263, startPoint y: 113, endPoint x: 1058, endPoint y: 576, distance: 920.0
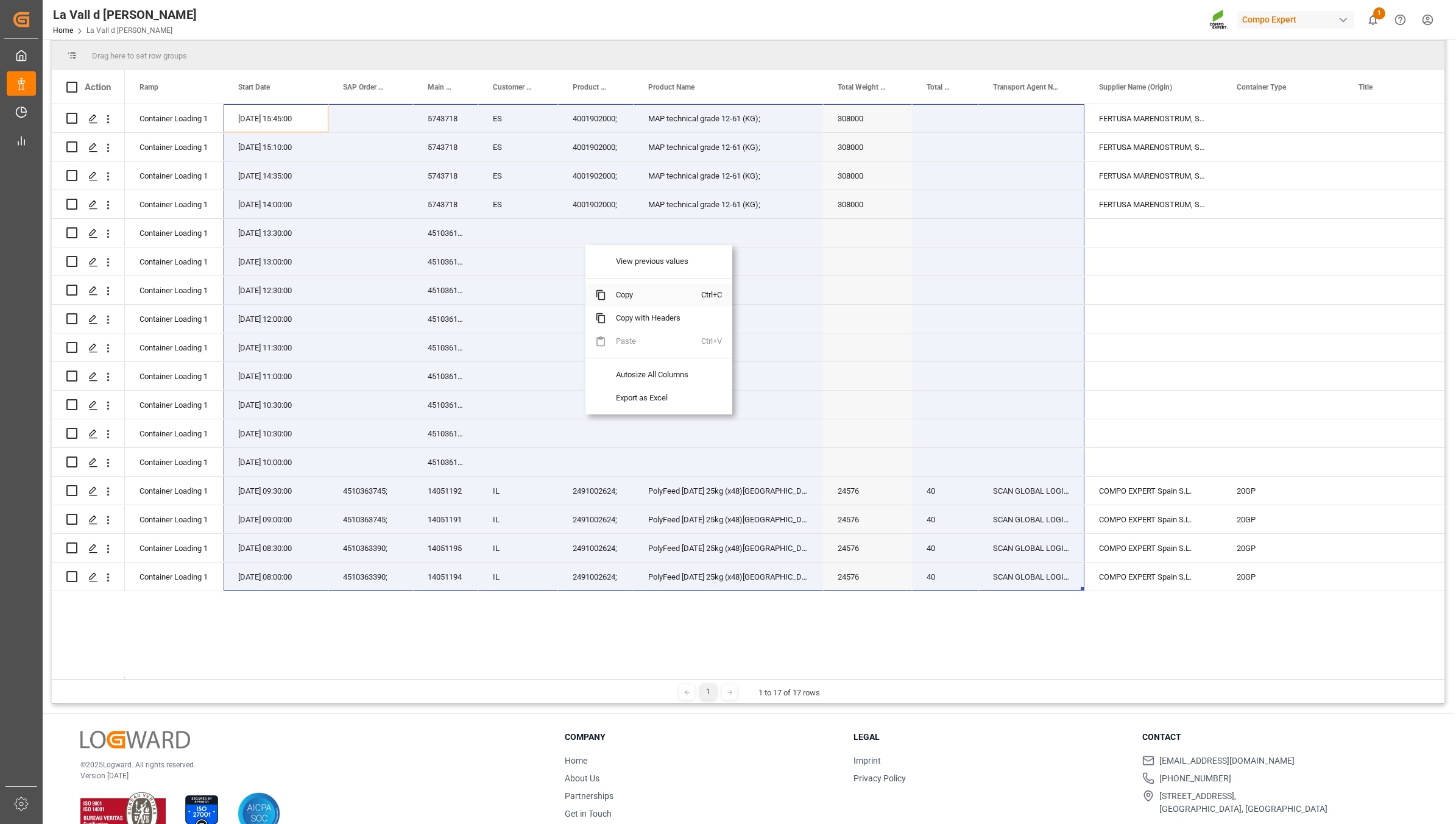
click at [629, 293] on span "Copy" at bounding box center [653, 295] width 95 height 23
